Goal: Information Seeking & Learning: Learn about a topic

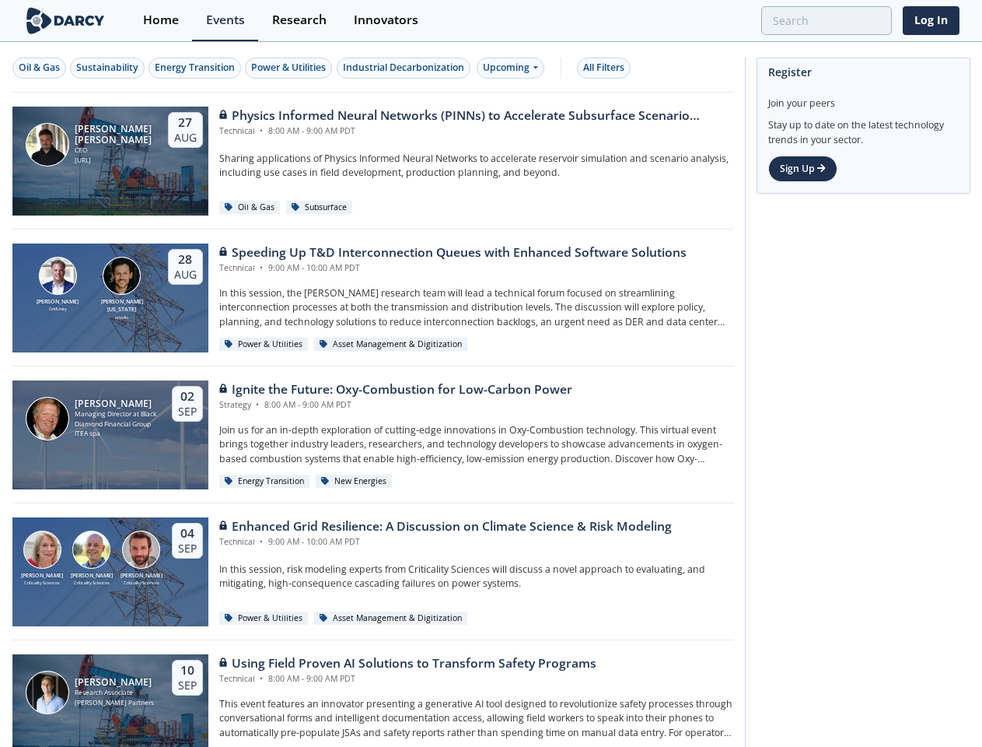
click at [491, 373] on div "[PERSON_NAME] Managing Director at Black Diamond Financial Group ITEA spa [DATE…" at bounding box center [373, 434] width 722 height 137
click at [40, 68] on div "Oil & Gas" at bounding box center [39, 68] width 41 height 14
click at [108, 68] on div "Sustainability" at bounding box center [107, 68] width 62 height 14
click at [196, 68] on div "Energy Transition" at bounding box center [195, 68] width 80 height 14
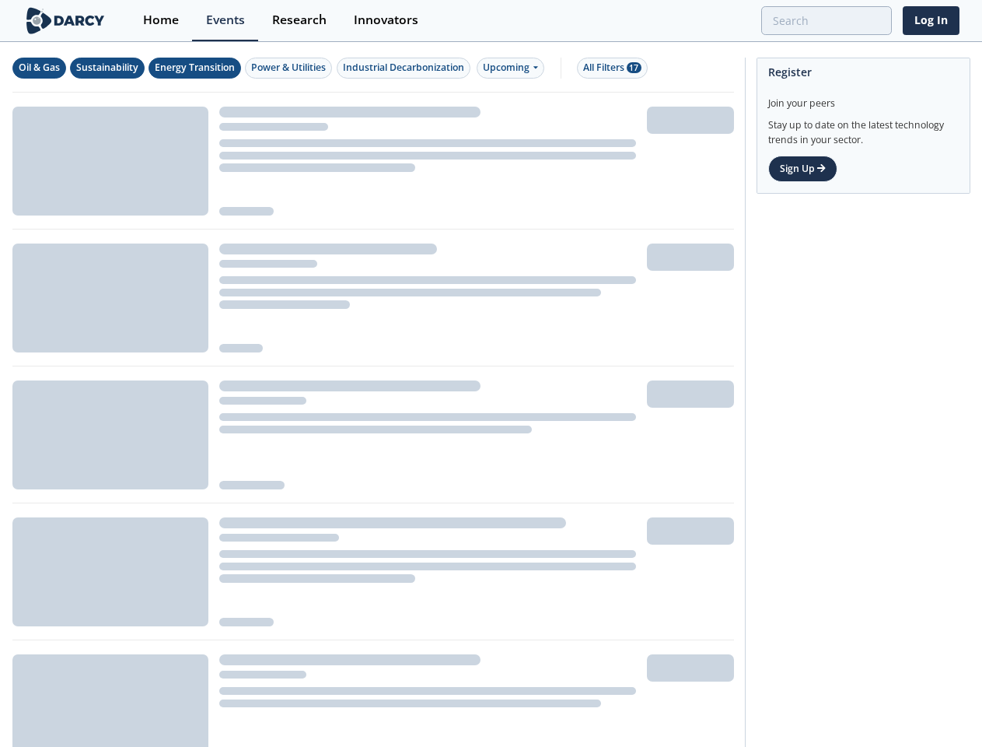
click at [291, 68] on div "Power & Utilities" at bounding box center [288, 68] width 75 height 14
